Goal: Task Accomplishment & Management: Manage account settings

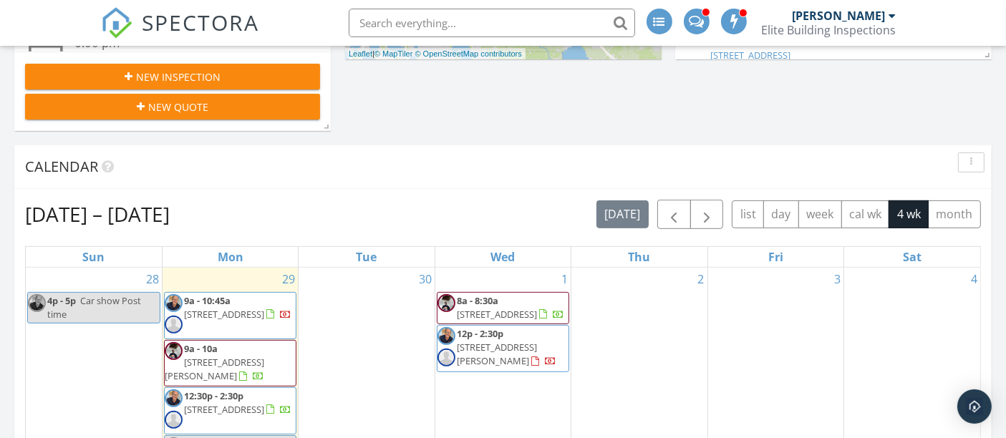
scroll to position [636, 0]
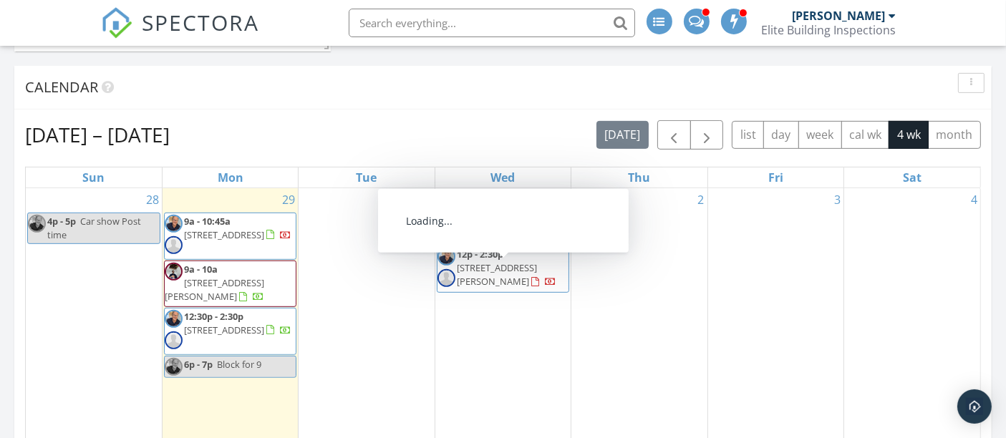
click at [467, 272] on span "12p - 2:30p 614 N Summerlin Ave, Orlando 32803" at bounding box center [502, 269] width 131 height 43
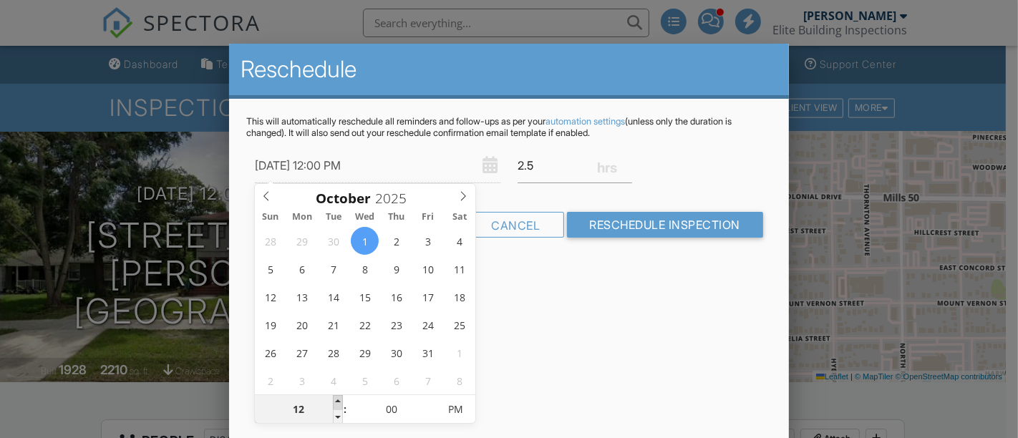
type input "10/01/2025 1:00 PM"
type input "01"
click at [339, 401] on span at bounding box center [338, 402] width 10 height 14
type input "10/01/2025 2:00 PM"
type input "02"
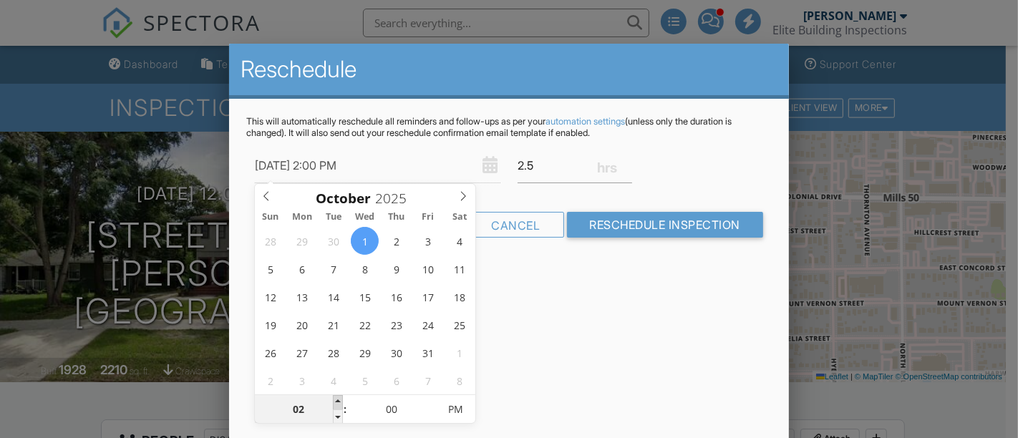
click at [339, 401] on span at bounding box center [338, 402] width 10 height 14
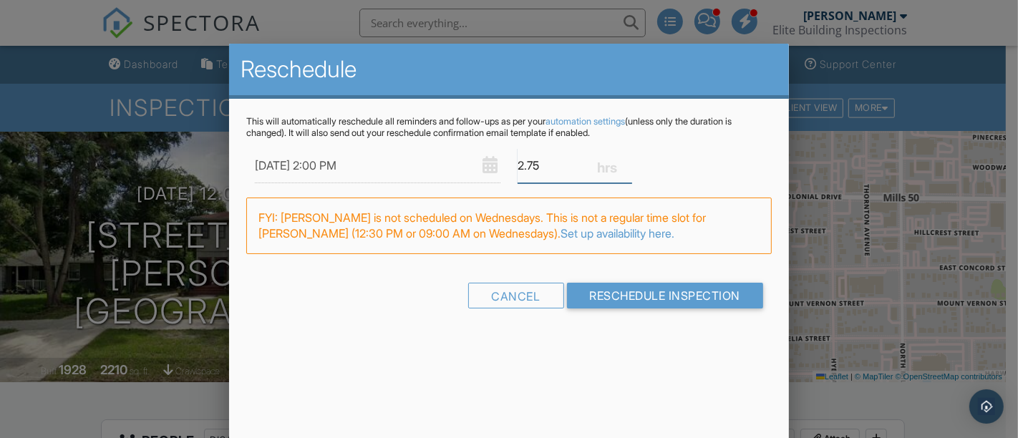
click at [626, 161] on input "2.75" at bounding box center [575, 165] width 115 height 35
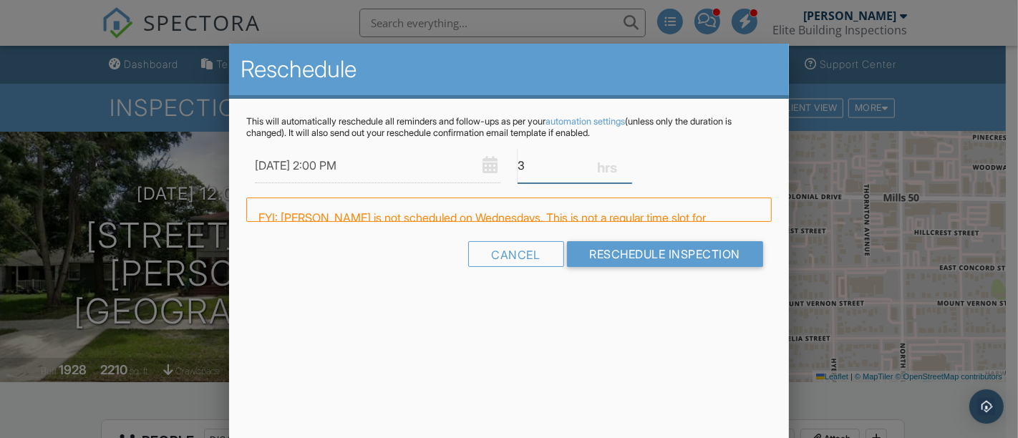
type input "3"
click at [626, 161] on input "3" at bounding box center [575, 165] width 115 height 35
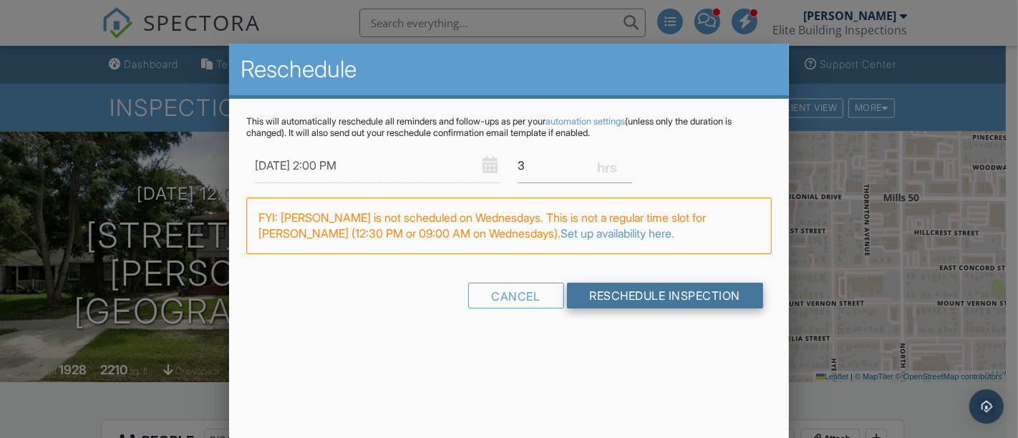
drag, startPoint x: 642, startPoint y: 295, endPoint x: 16, endPoint y: 286, distance: 626.5
click at [642, 295] on input "Reschedule Inspection" at bounding box center [665, 296] width 197 height 26
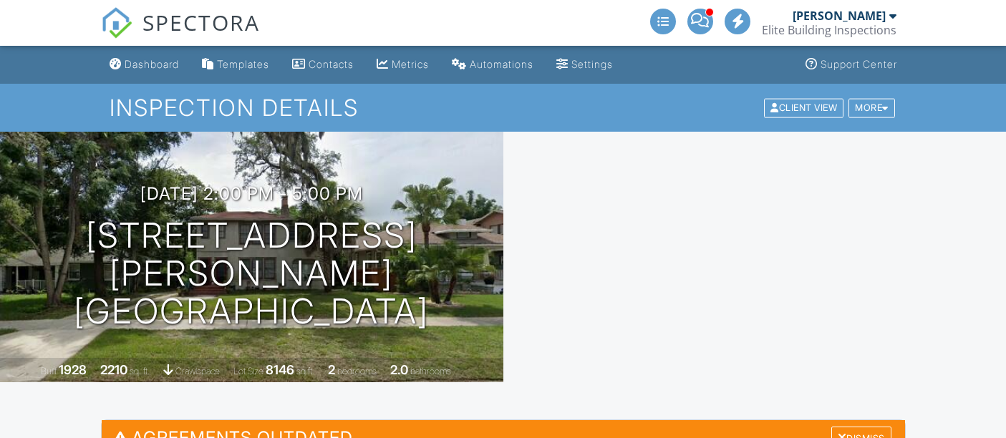
click at [858, 427] on div "Dismiss" at bounding box center [861, 438] width 60 height 22
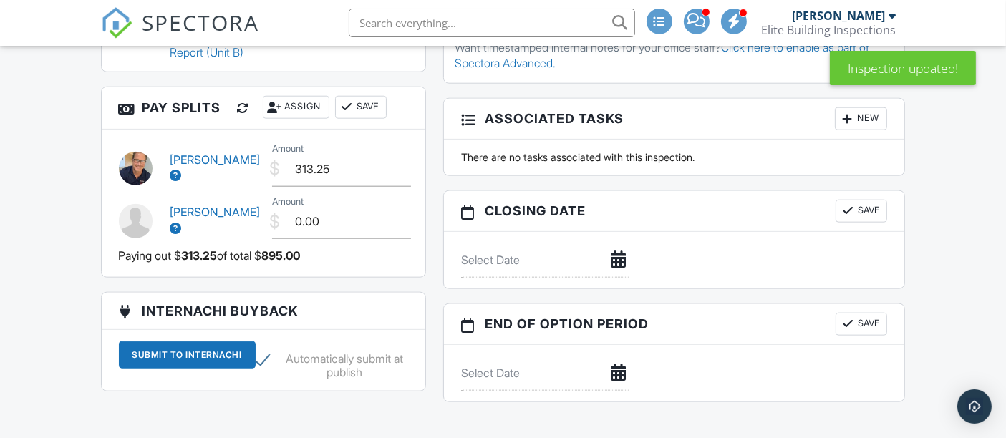
scroll to position [1511, 0]
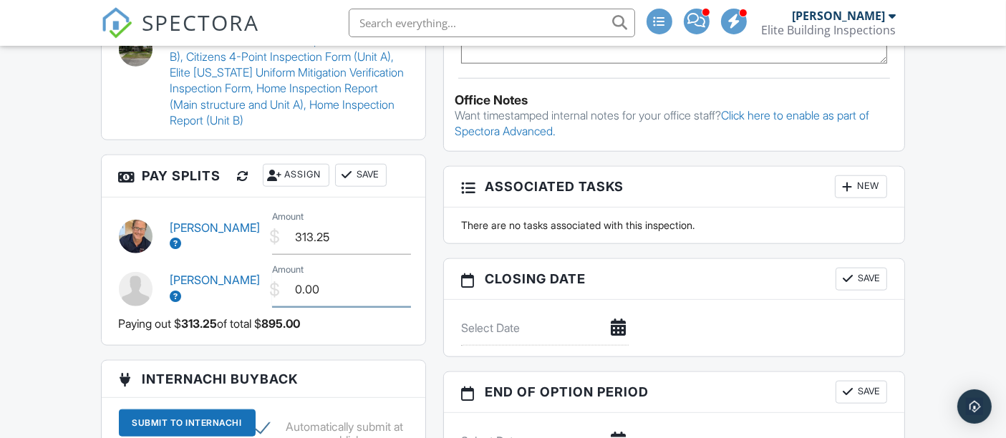
click at [294, 272] on input "0.00" at bounding box center [341, 289] width 139 height 35
type input "50.00"
drag, startPoint x: 289, startPoint y: 193, endPoint x: 366, endPoint y: 193, distance: 76.6
click at [366, 220] on input "313.25" at bounding box center [341, 237] width 139 height 35
type input "845.00"
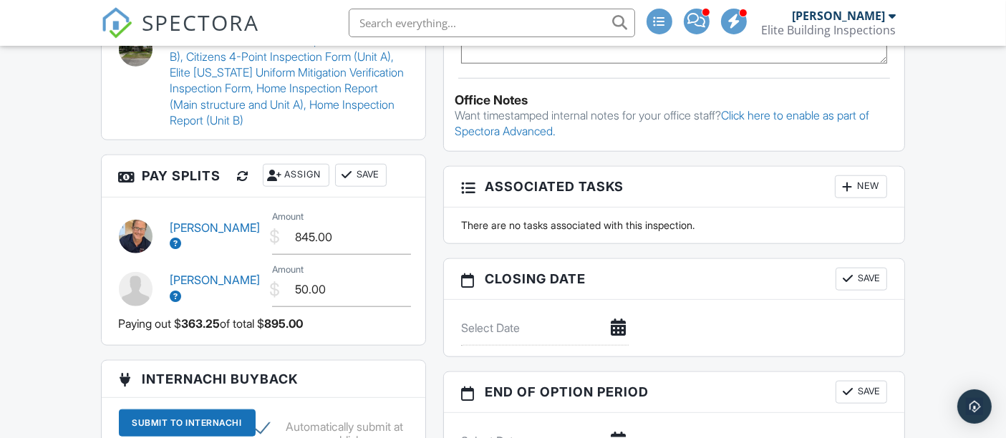
click at [58, 181] on div "Dashboard Templates Contacts Metrics Automations Settings Support Center Inspec…" at bounding box center [503, 95] width 1006 height 3122
click at [376, 164] on button "Save" at bounding box center [361, 175] width 52 height 23
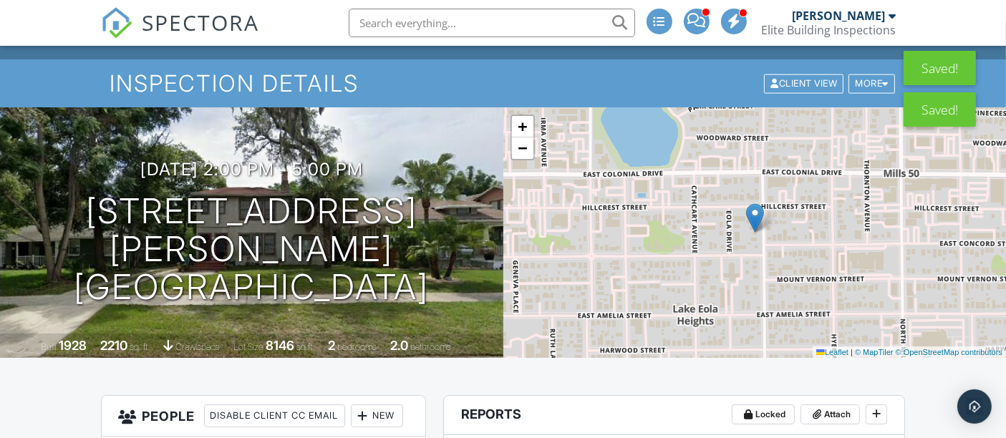
scroll to position [0, 0]
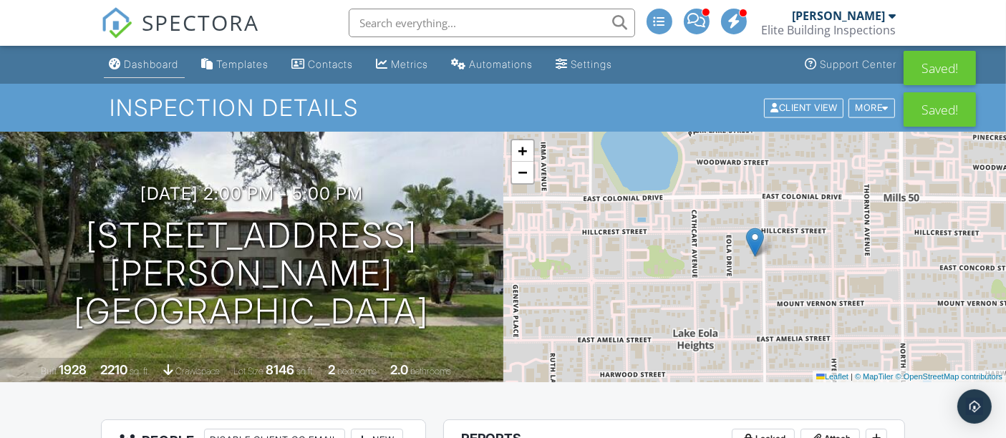
click at [160, 64] on div "Dashboard" at bounding box center [152, 64] width 54 height 12
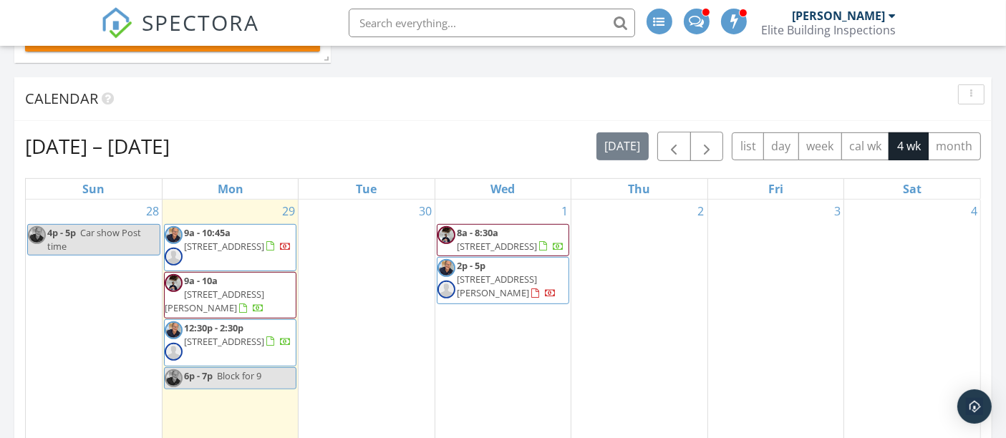
scroll to position [636, 0]
